Goal: Navigation & Orientation: Locate item on page

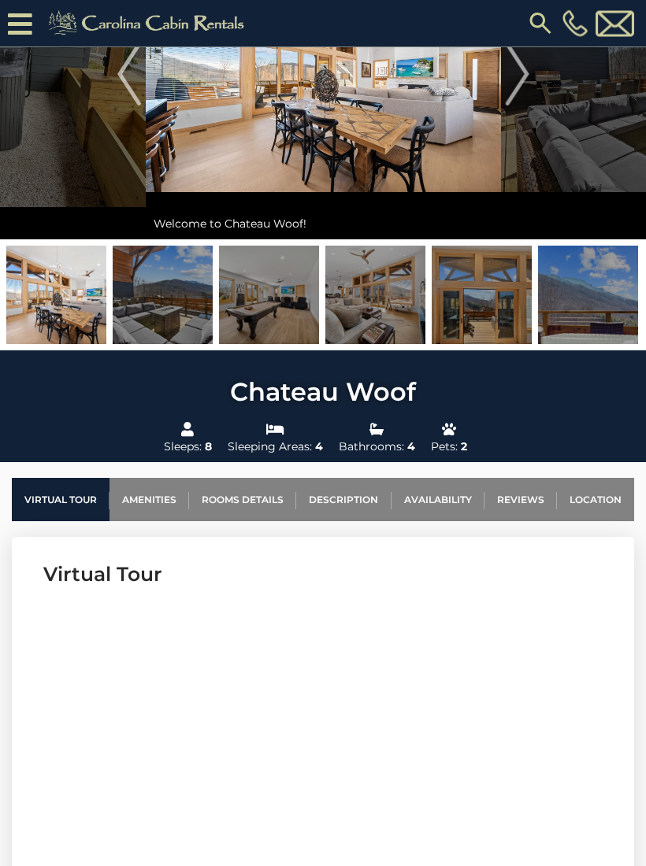
scroll to position [178, 0]
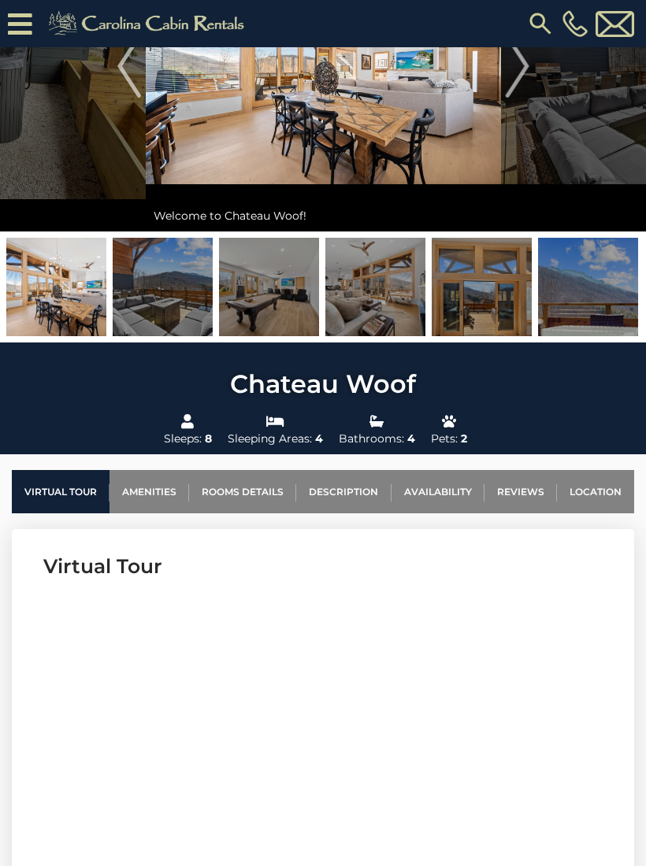
click at [594, 490] on link "Location" at bounding box center [595, 491] width 77 height 43
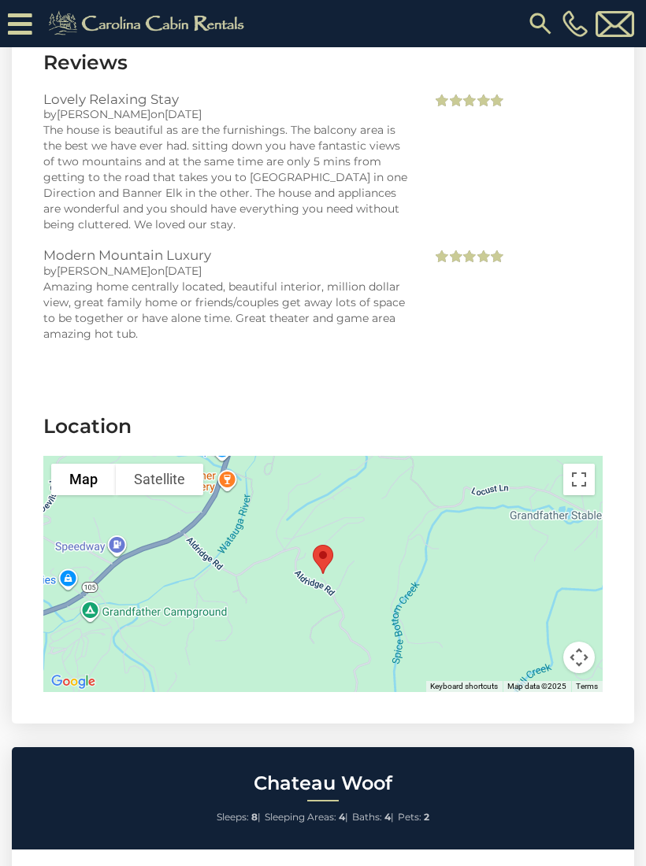
scroll to position [3970, 0]
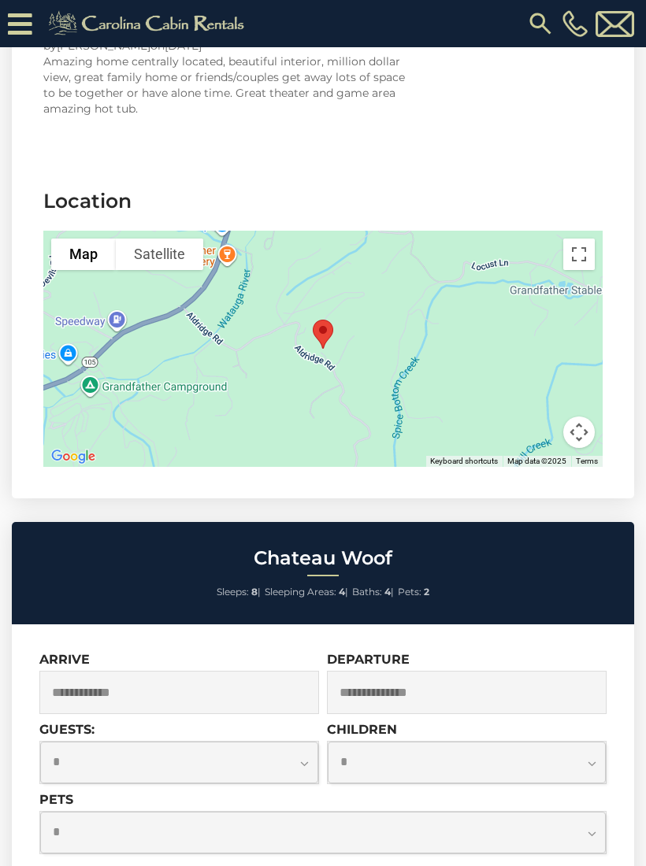
click at [354, 326] on div at bounding box center [322, 349] width 559 height 236
click at [91, 239] on button "Map" at bounding box center [83, 255] width 65 height 32
click at [584, 417] on button "Map camera controls" at bounding box center [579, 433] width 32 height 32
click at [542, 338] on button "Zoom in" at bounding box center [540, 354] width 32 height 32
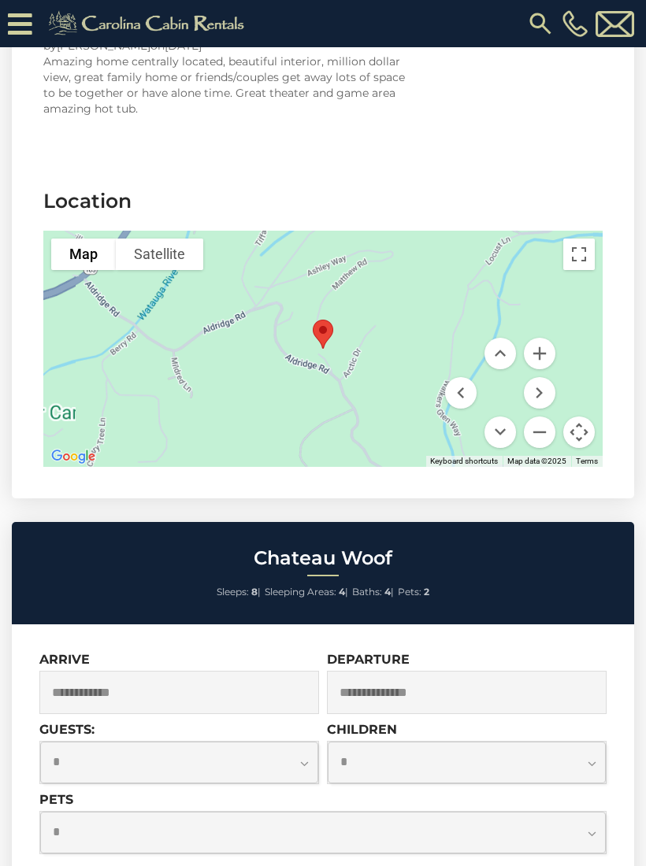
click at [543, 338] on button "Zoom in" at bounding box center [540, 354] width 32 height 32
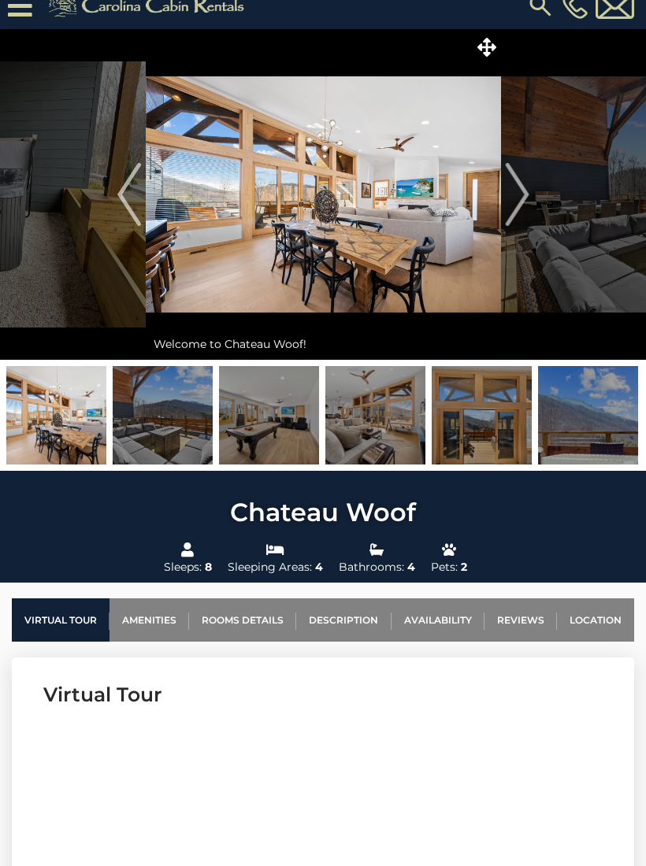
scroll to position [0, 0]
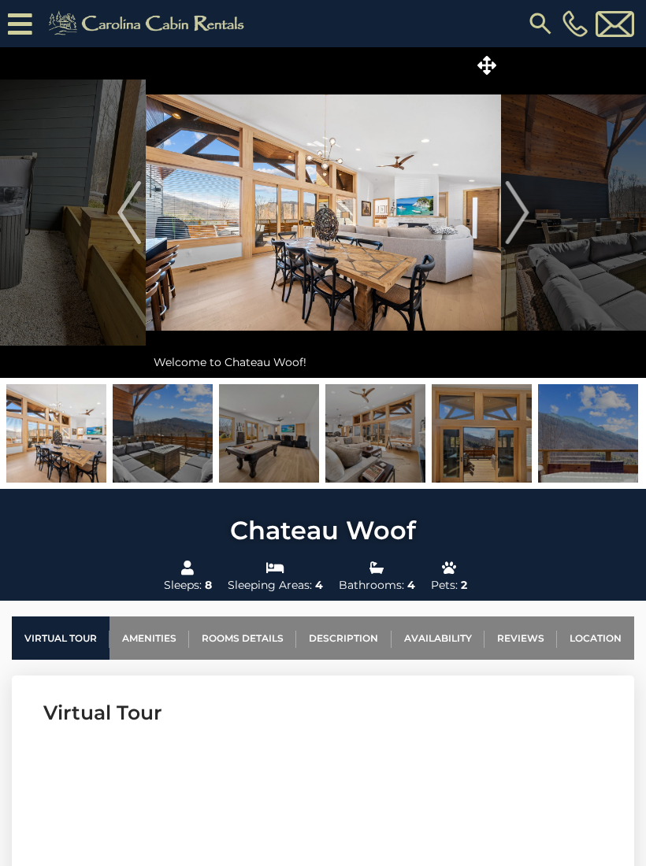
click at [351, 241] on img at bounding box center [323, 212] width 355 height 331
click at [376, 246] on img at bounding box center [323, 212] width 355 height 331
click at [483, 60] on icon at bounding box center [486, 65] width 19 height 19
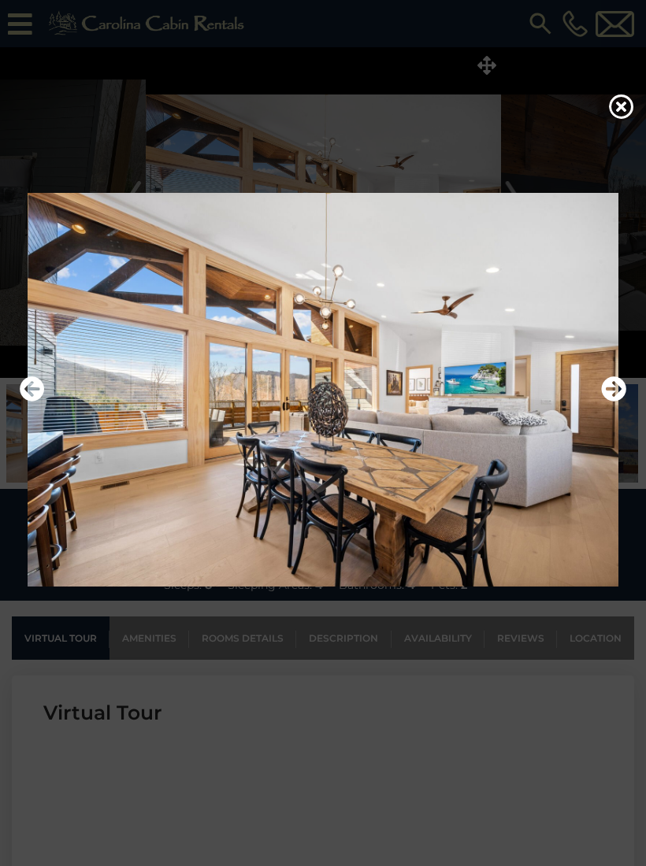
click at [614, 400] on icon "Next" at bounding box center [613, 388] width 25 height 25
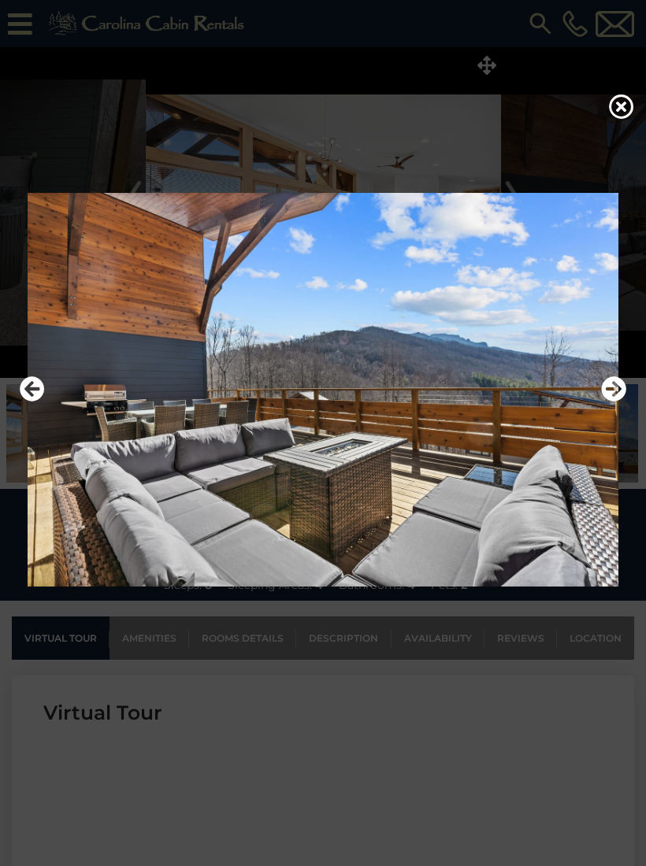
click at [24, 402] on icon "Previous" at bounding box center [32, 388] width 25 height 25
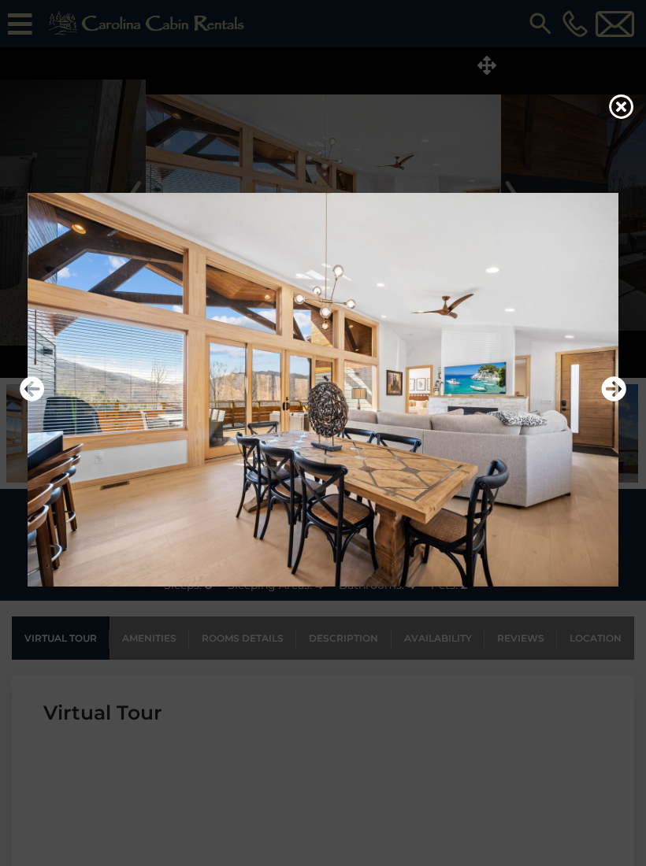
click at [617, 402] on icon "Next" at bounding box center [613, 388] width 25 height 25
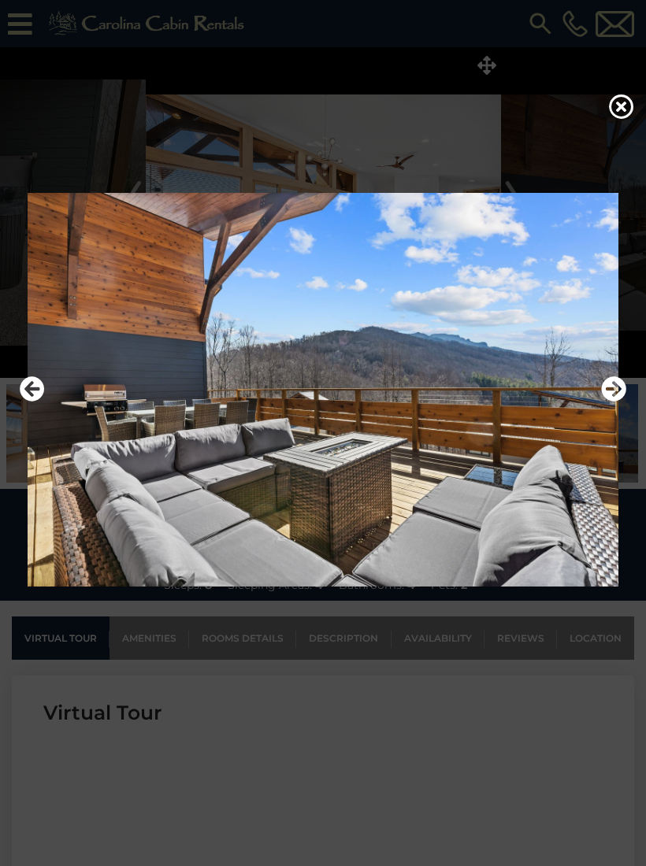
click at [619, 398] on icon "Next" at bounding box center [613, 388] width 25 height 25
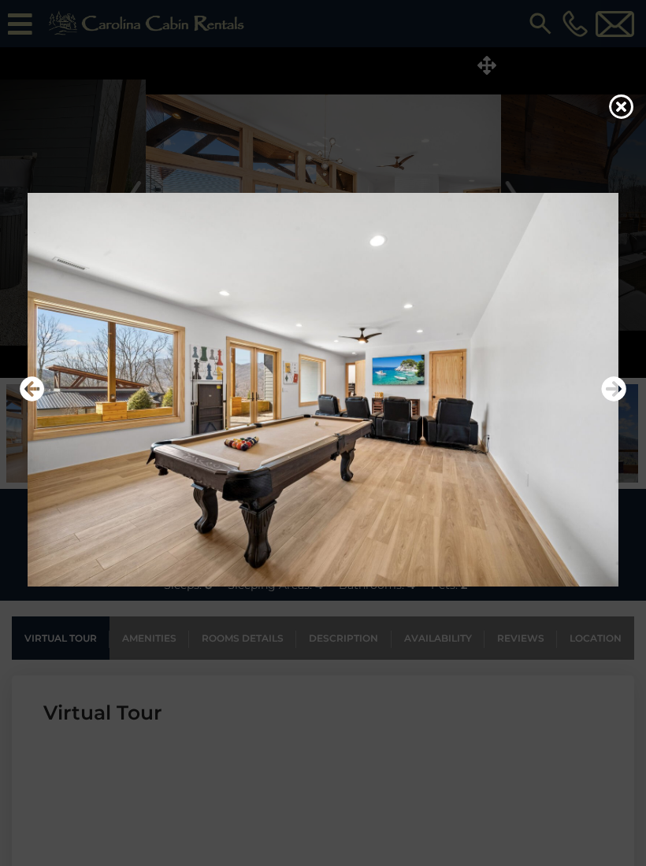
click at [615, 402] on icon "Next" at bounding box center [613, 388] width 25 height 25
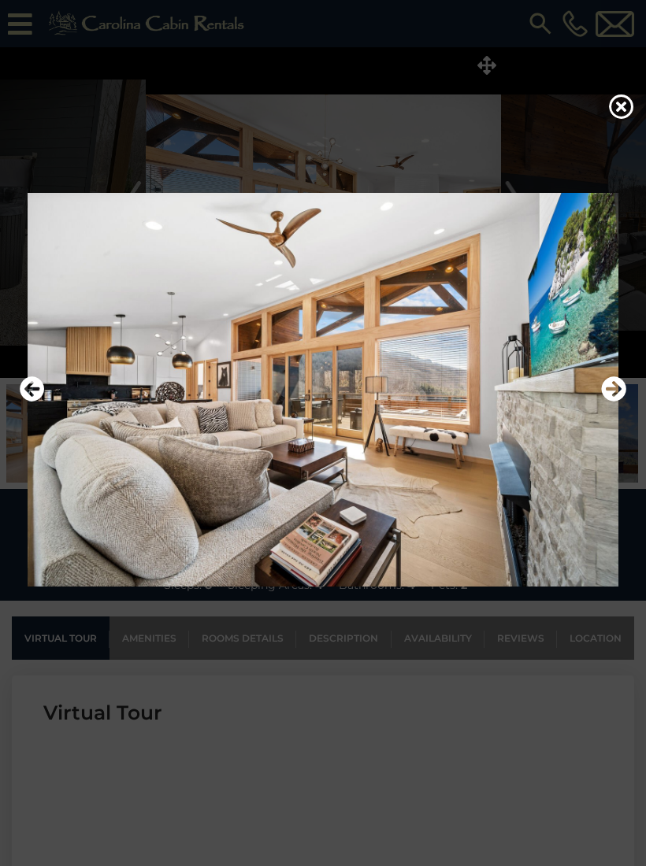
click at [608, 402] on icon "Next" at bounding box center [613, 388] width 25 height 25
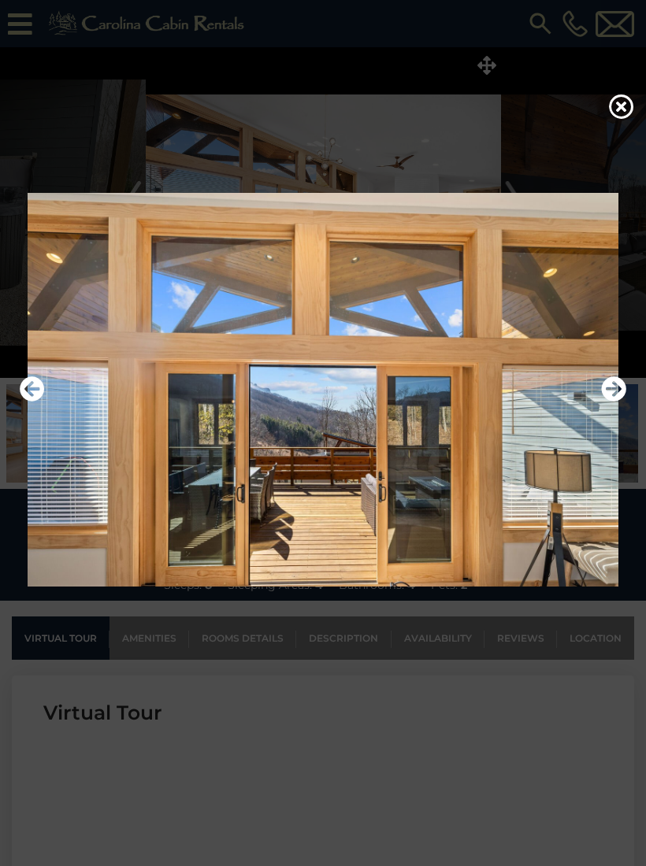
click at [618, 402] on icon "Next" at bounding box center [613, 388] width 25 height 25
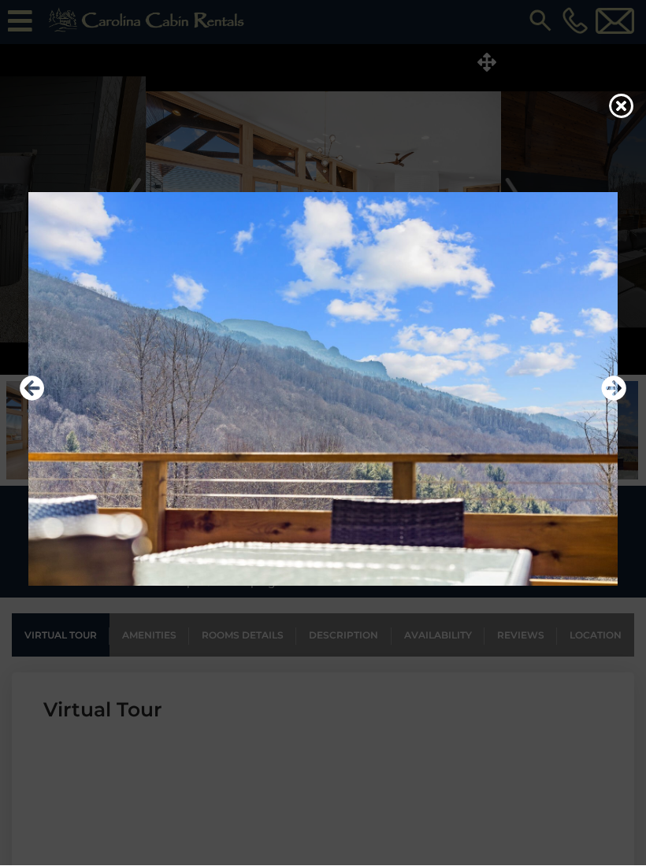
click at [616, 402] on icon "Next" at bounding box center [613, 388] width 25 height 25
